Goal: Check status: Check status

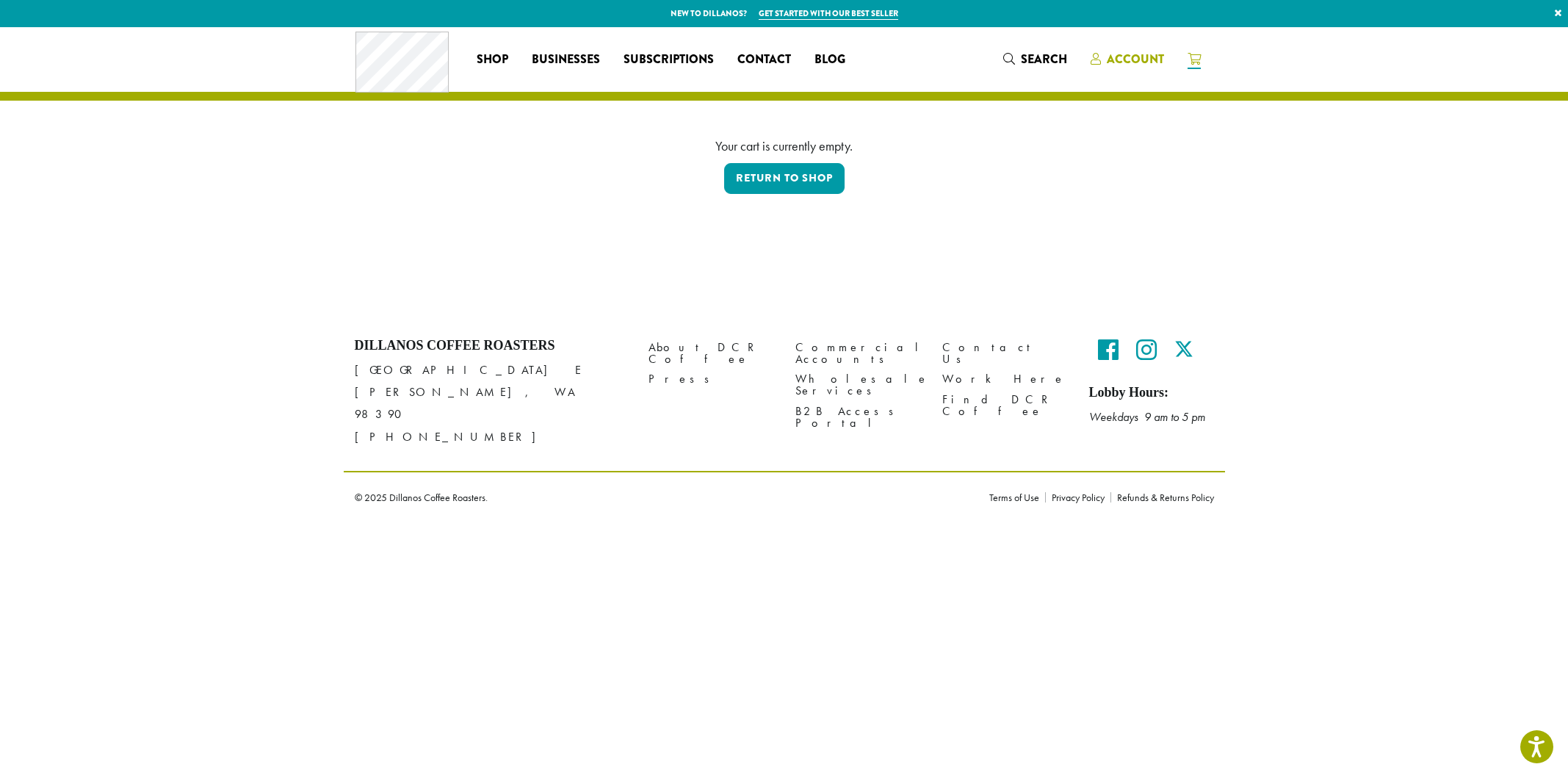
click at [1145, 70] on link "Account" at bounding box center [1127, 59] width 97 height 25
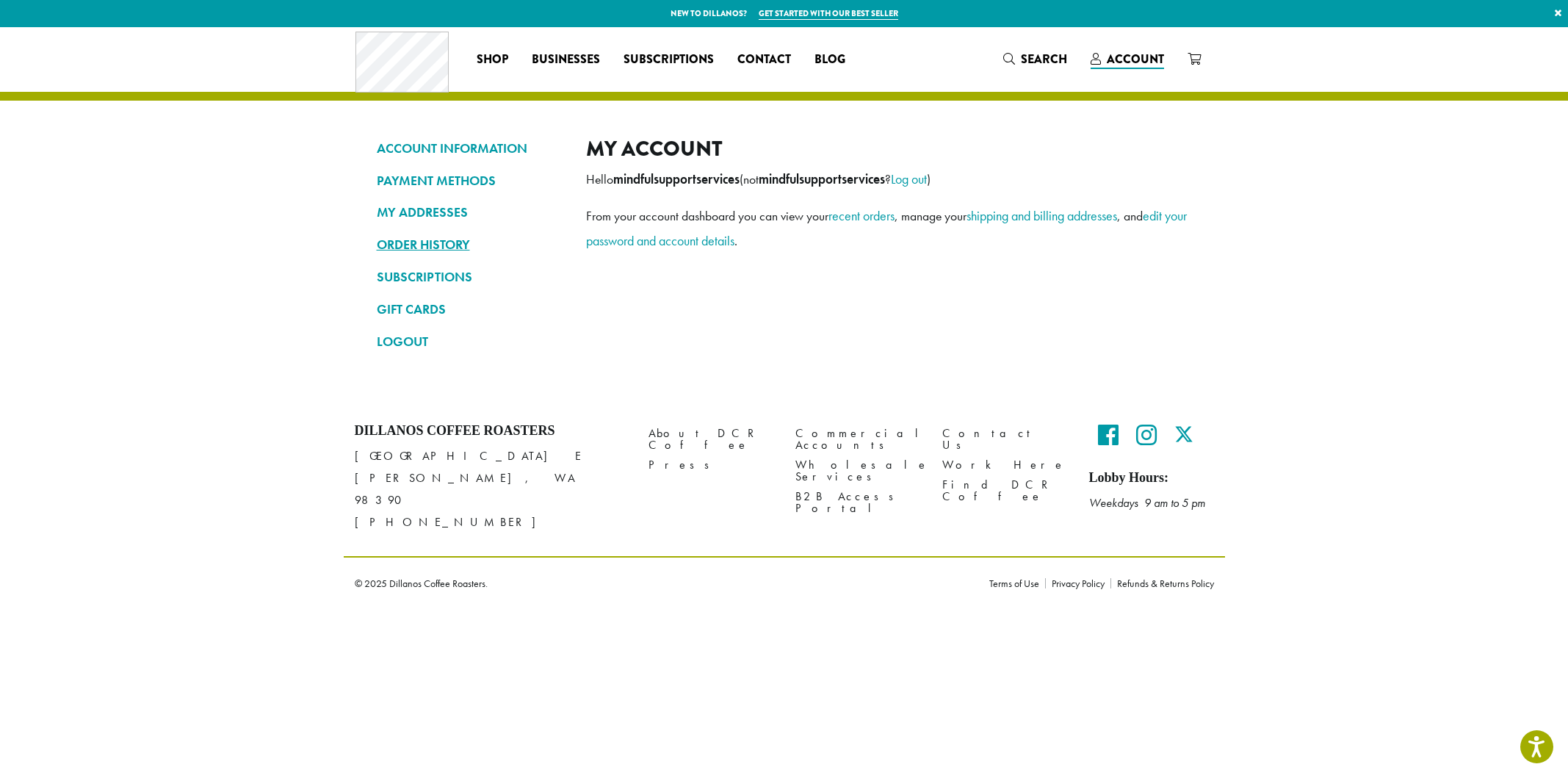
click at [414, 246] on link "ORDER HISTORY" at bounding box center [471, 244] width 188 height 25
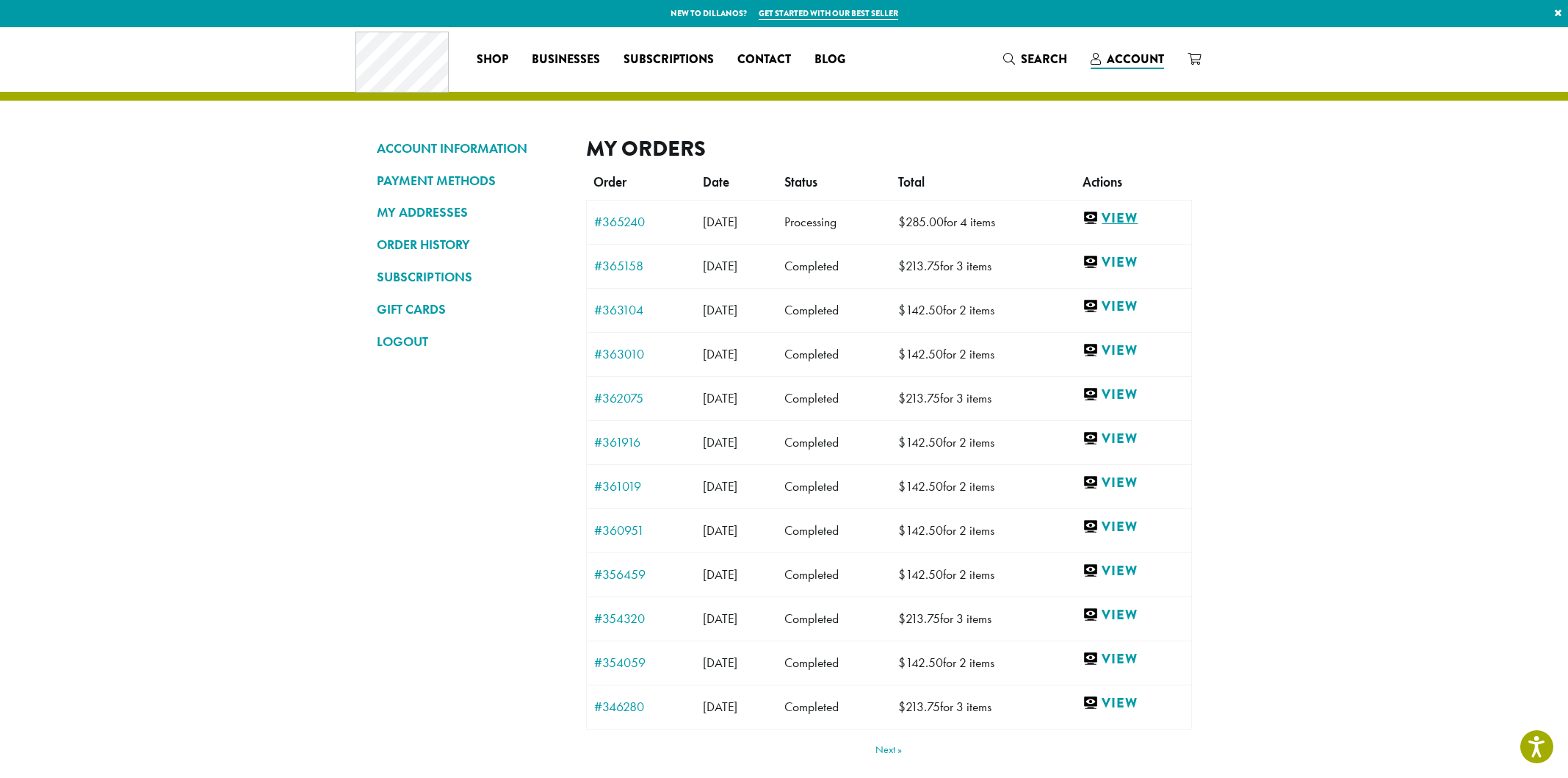
click at [1117, 219] on link "View" at bounding box center [1133, 219] width 100 height 19
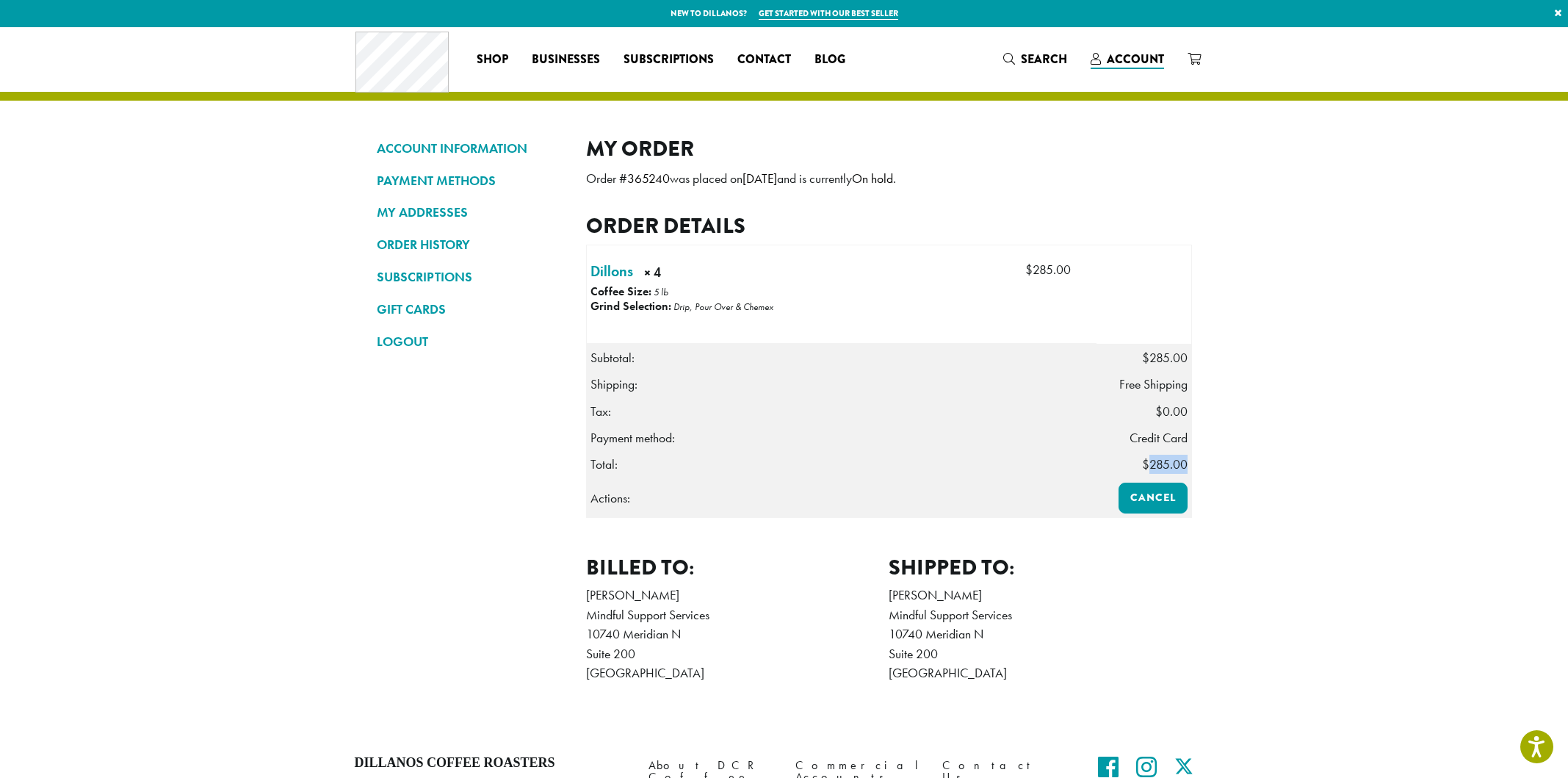
drag, startPoint x: 1149, startPoint y: 461, endPoint x: 1185, endPoint y: 461, distance: 36.0
click at [1185, 461] on span "$ 285.00" at bounding box center [1165, 464] width 46 height 16
copy span "285.00"
